Goal: Task Accomplishment & Management: Use online tool/utility

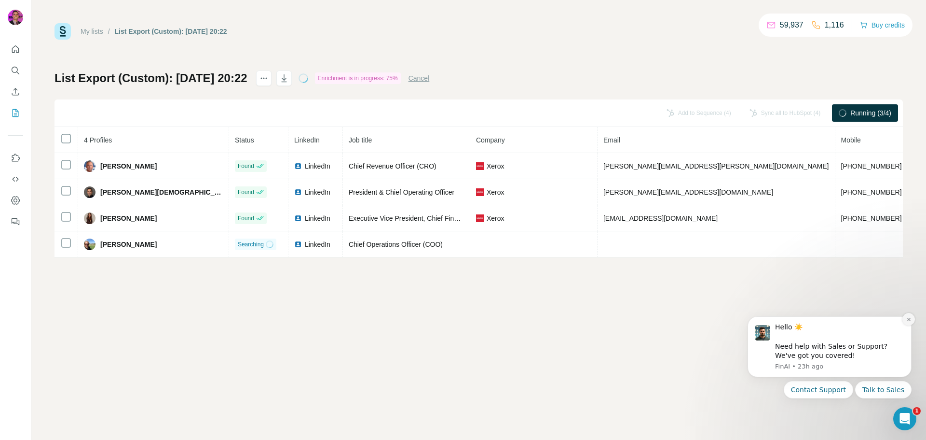
click at [908, 319] on icon "Dismiss notification" at bounding box center [908, 318] width 3 height 3
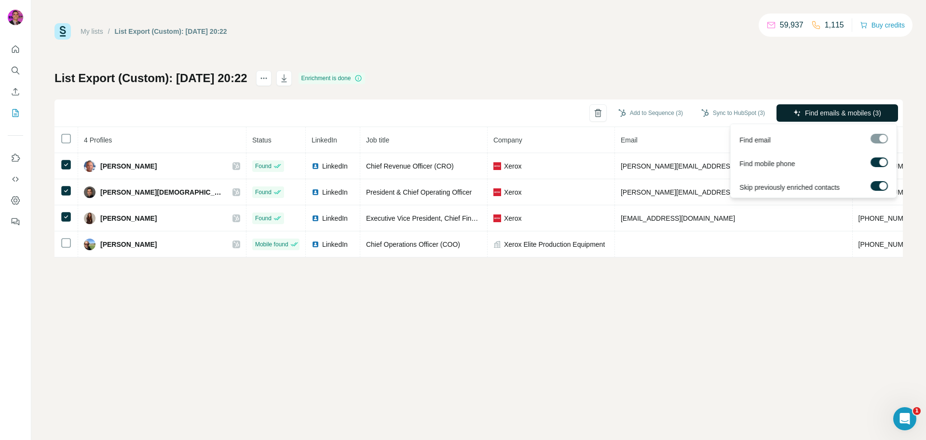
click at [806, 112] on span "Find emails & mobiles (3)" at bounding box center [843, 113] width 76 height 10
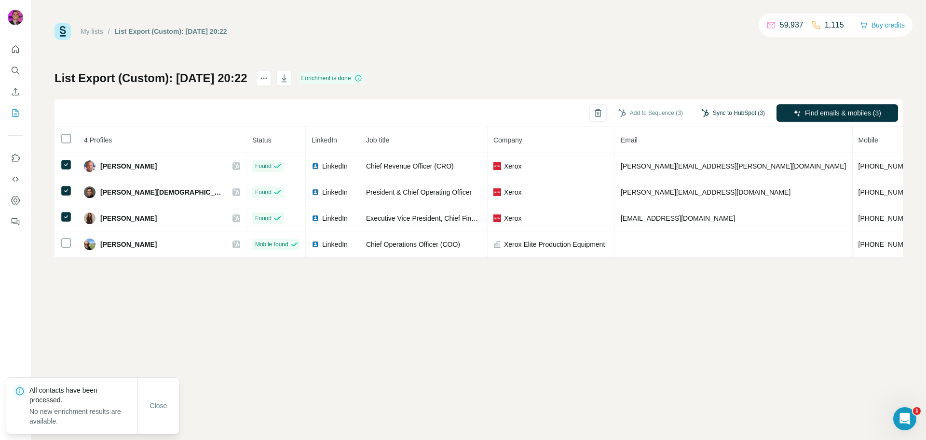
click at [728, 113] on button "Sync to HubSpot (3)" at bounding box center [733, 113] width 77 height 14
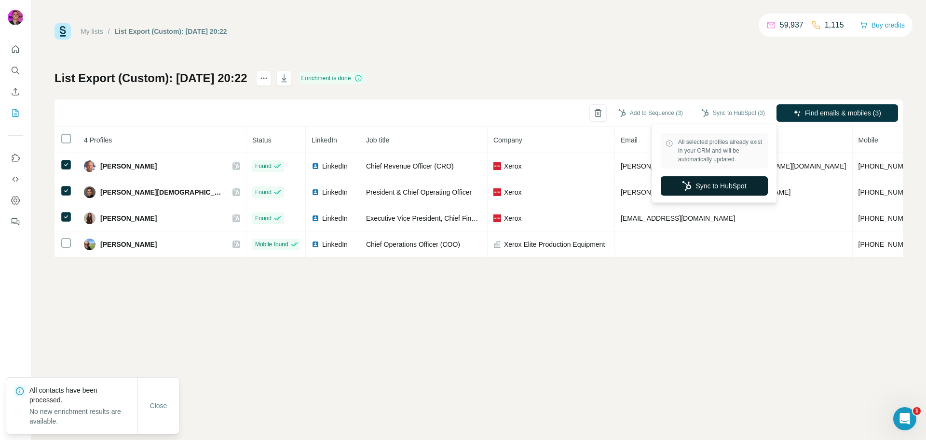
click at [714, 183] on button "Sync to HubSpot" at bounding box center [714, 185] width 107 height 19
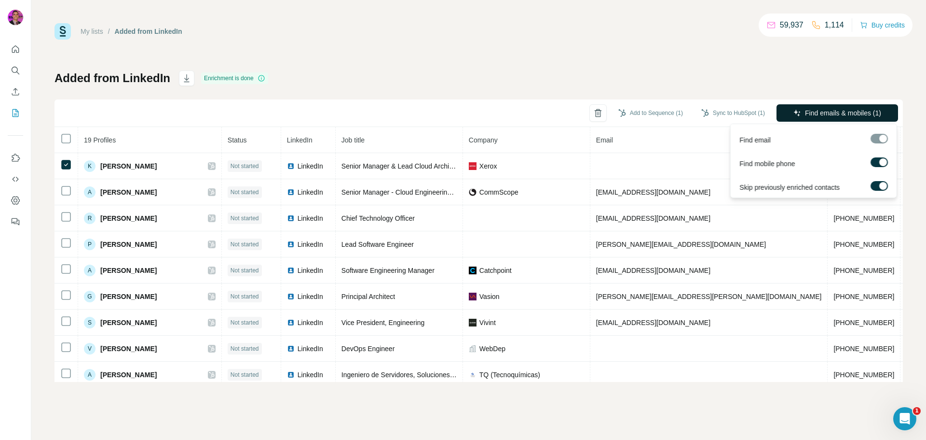
click at [824, 108] on button "Find emails & mobiles (1)" at bounding box center [838, 112] width 122 height 17
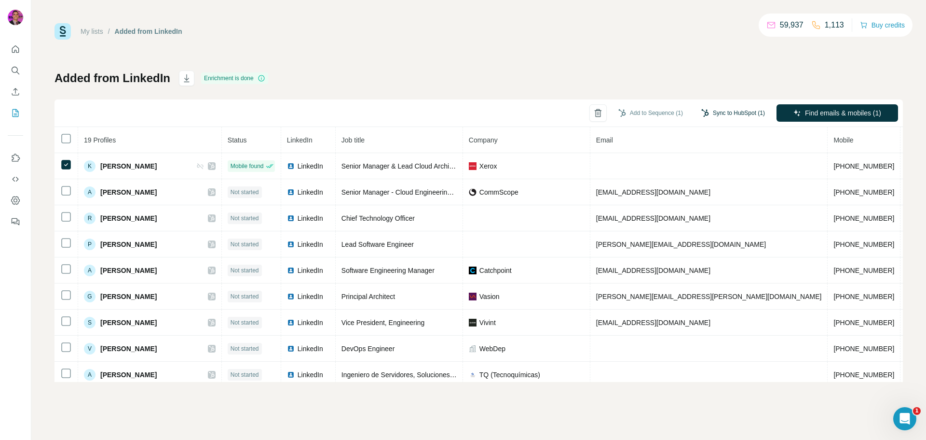
click at [738, 113] on button "Sync to HubSpot (1)" at bounding box center [733, 113] width 77 height 14
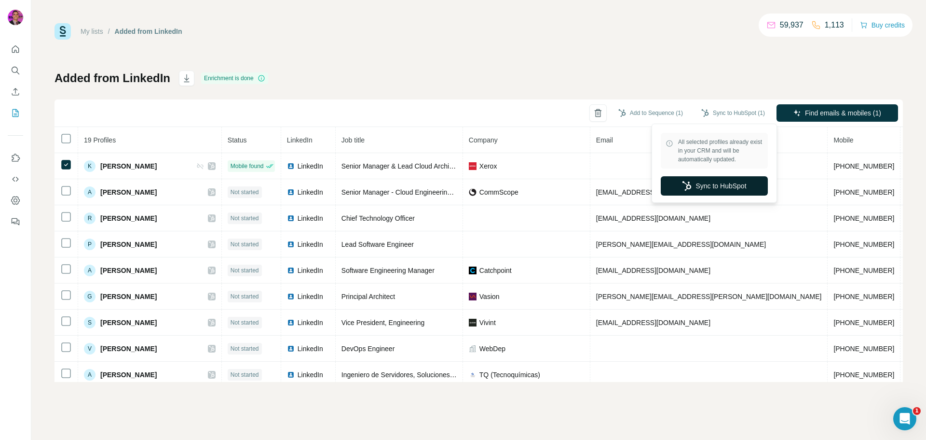
click at [730, 181] on button "Sync to HubSpot" at bounding box center [714, 185] width 107 height 19
